Goal: Find specific page/section: Find specific page/section

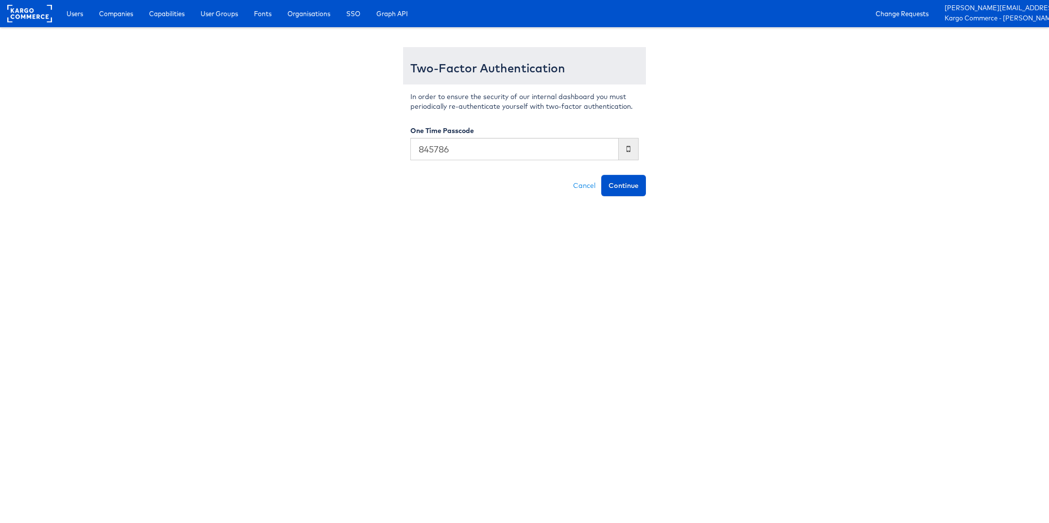
type input "845786"
click at [601, 175] on button "Continue" at bounding box center [623, 185] width 45 height 21
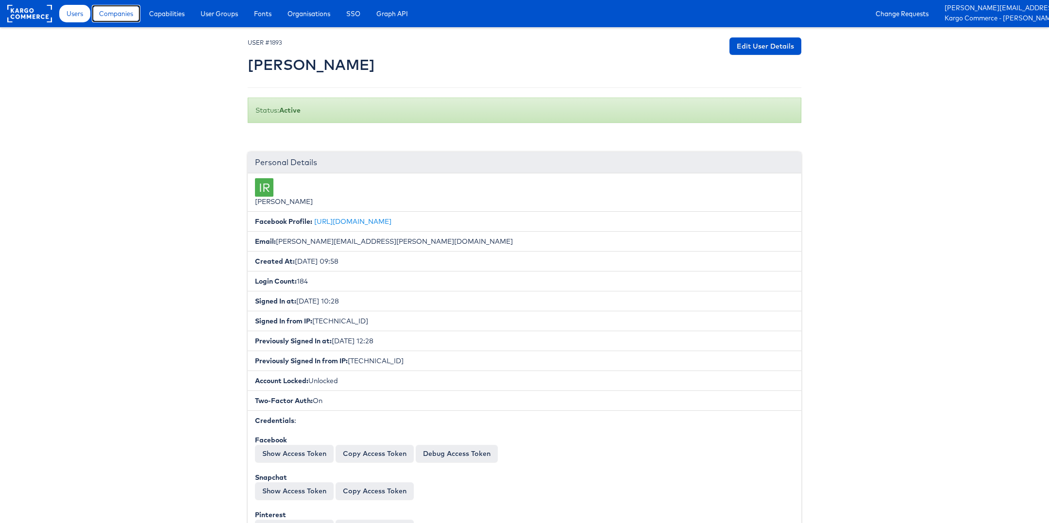
click at [127, 15] on span "Companies" at bounding box center [116, 14] width 34 height 10
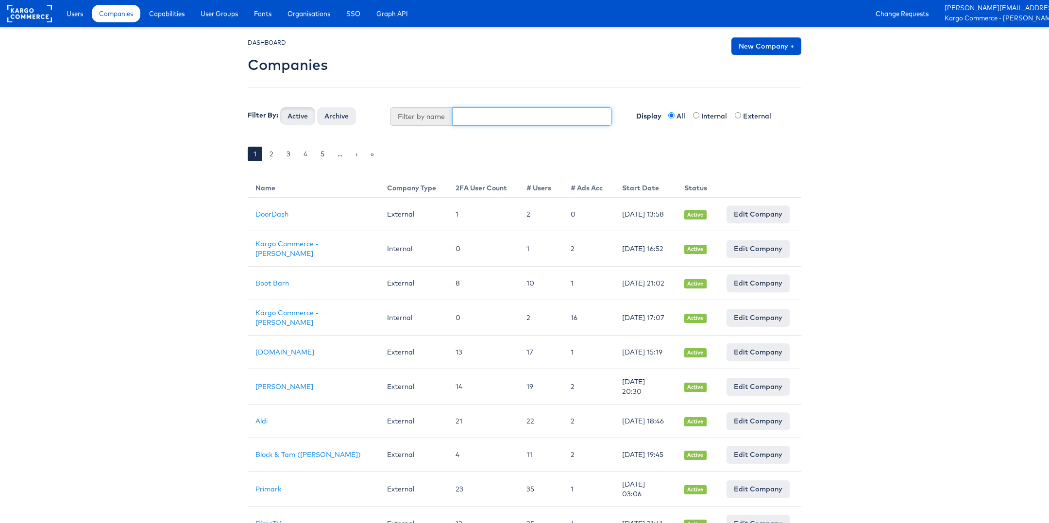
click at [466, 123] on input "text" at bounding box center [532, 116] width 160 height 18
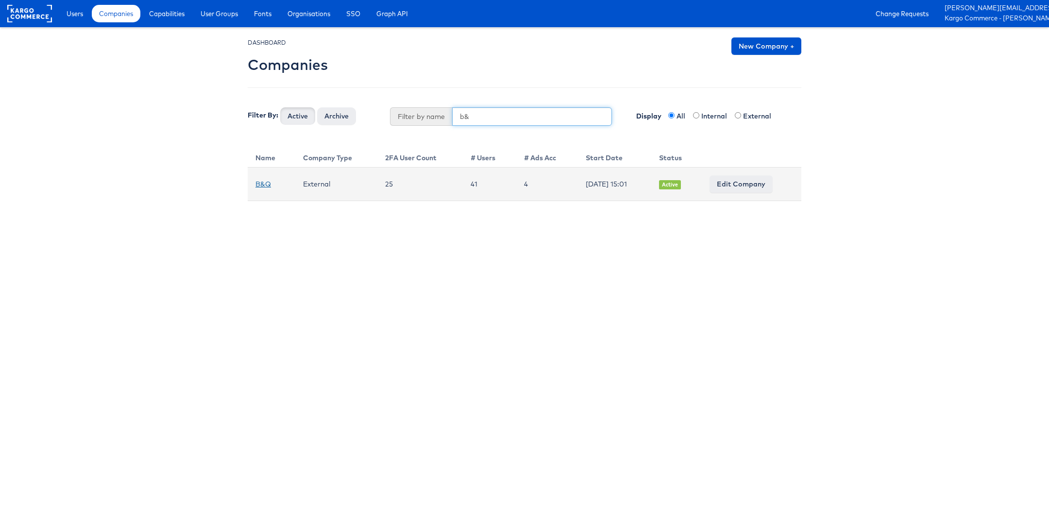
type input "b&"
click at [269, 183] on link "B&Q" at bounding box center [263, 184] width 16 height 9
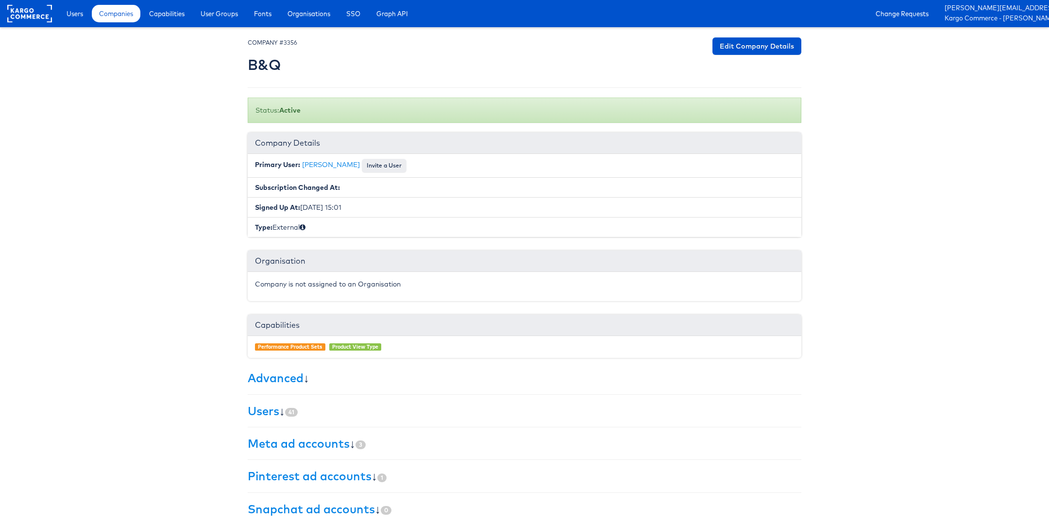
scroll to position [0, 0]
